Goal: Communication & Community: Participate in discussion

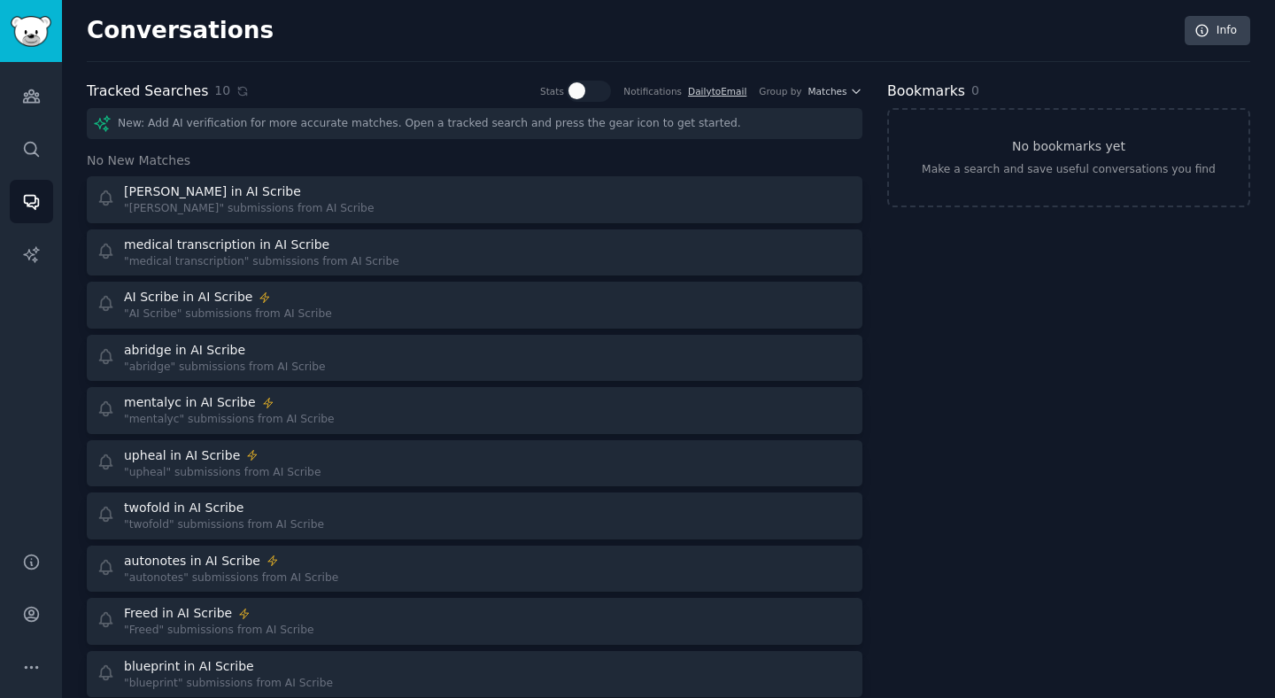
click at [241, 90] on div "Tracked Searches 10 Stats Notifications Daily to Email Group by Matches" at bounding box center [474, 92] width 775 height 22
click at [240, 79] on div "Conversations Info Tracked Searches 10 Stats Notifications Daily to Email Group…" at bounding box center [668, 392] width 1163 height 735
click at [235, 102] on div "Tracked Searches 10 Stats Notifications Daily to Email Group by Matches New: Ad…" at bounding box center [474, 414] width 775 height 667
click at [237, 90] on icon at bounding box center [242, 91] width 12 height 12
click at [236, 96] on icon at bounding box center [242, 91] width 12 height 12
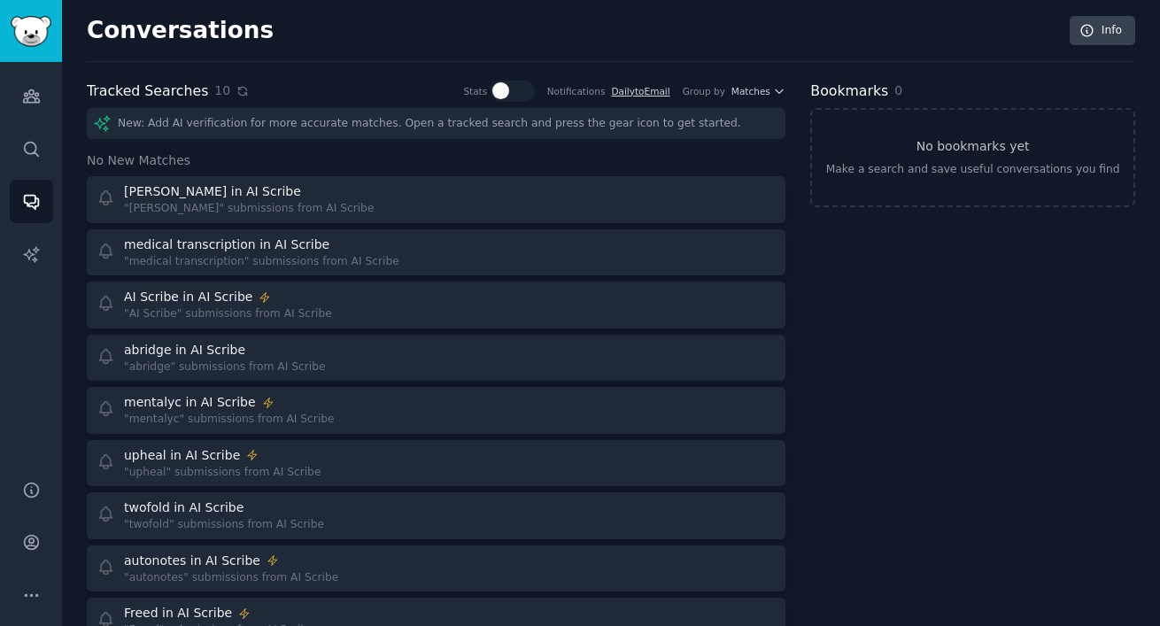
click at [236, 86] on icon at bounding box center [242, 91] width 12 height 12
